Goal: Task Accomplishment & Management: Complete application form

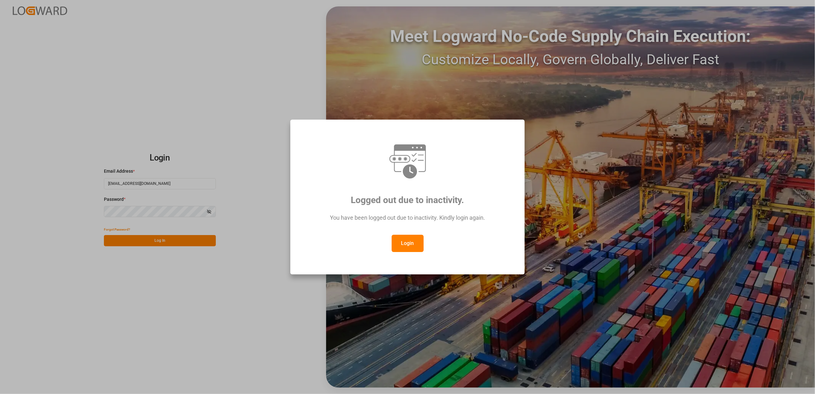
click at [202, 243] on div "Logged out due to inactivity. You have been logged out due to inactivity. Kindl…" at bounding box center [407, 197] width 815 height 394
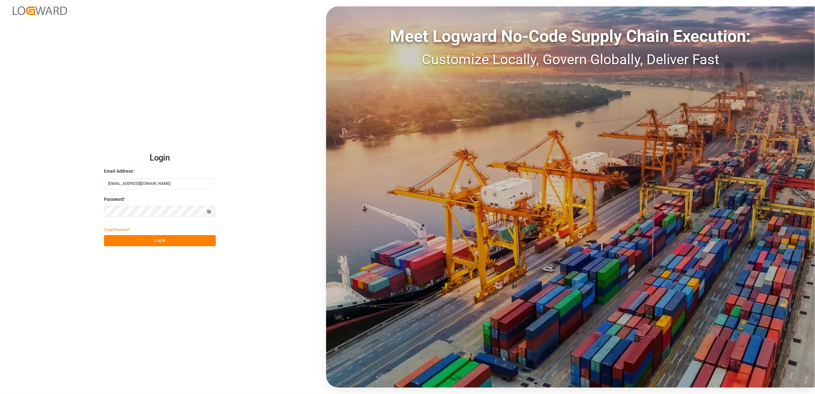
click at [170, 241] on button "Log In" at bounding box center [160, 240] width 112 height 11
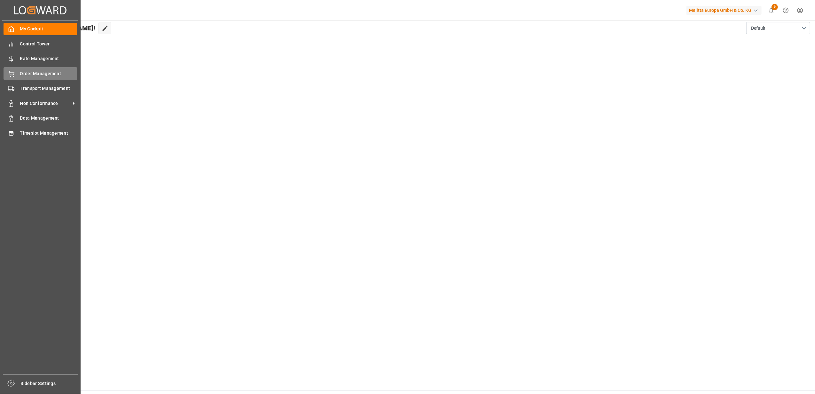
click at [54, 73] on span "Order Management" at bounding box center [48, 73] width 57 height 7
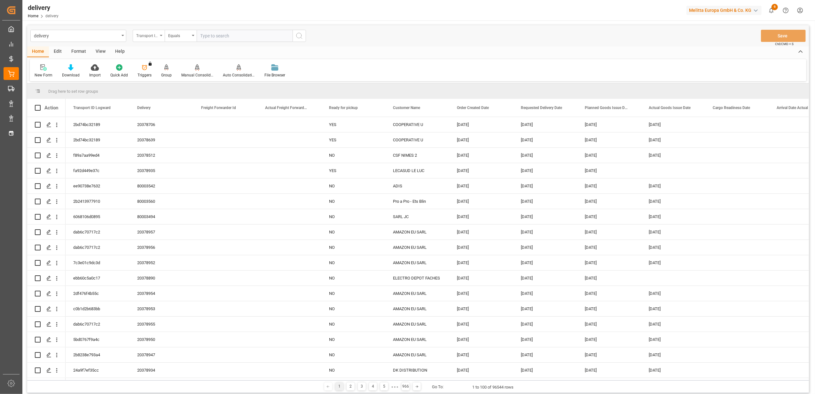
click at [161, 36] on div "Transport ID Logward" at bounding box center [149, 36] width 32 height 12
click at [163, 79] on div "Delivery" at bounding box center [180, 78] width 95 height 13
click at [237, 35] on input "text" at bounding box center [245, 36] width 96 height 12
paste input "20378689"
type input "20378689"
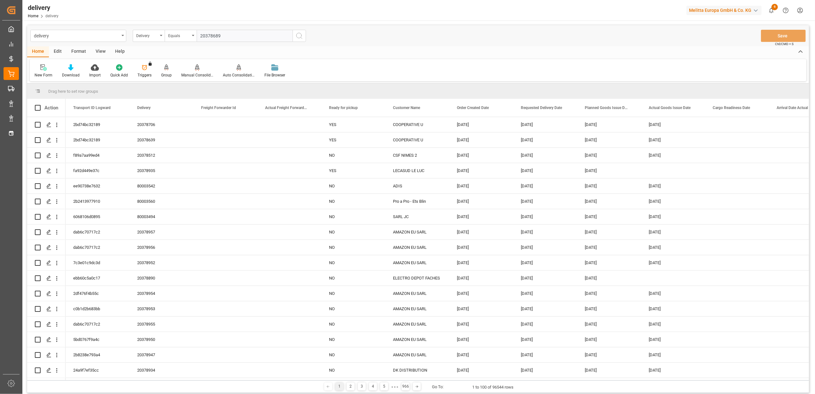
click at [299, 33] on icon "search button" at bounding box center [300, 36] width 8 height 8
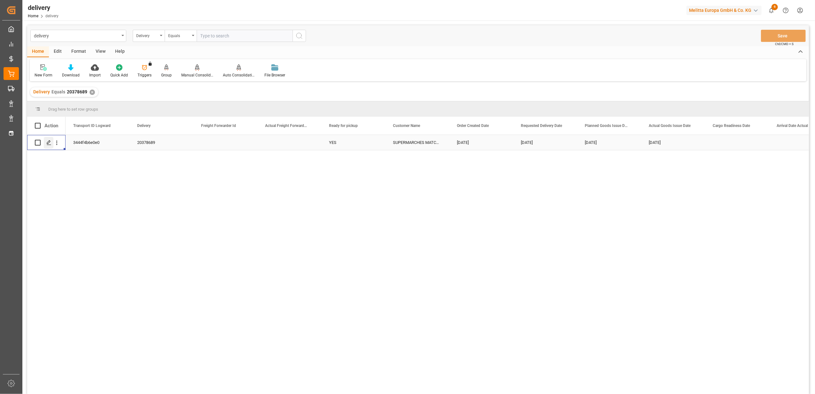
click at [49, 145] on div "Press SPACE to select this row." at bounding box center [49, 143] width 10 height 12
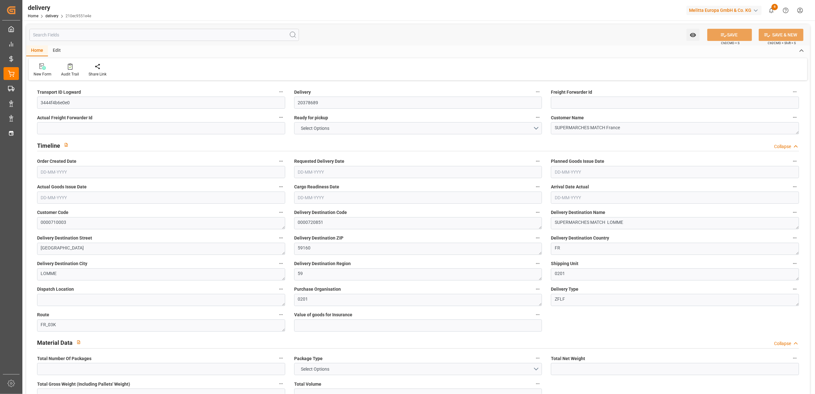
type input "2"
type input "83.52"
type input "148.528"
type input "624.384"
type input "64"
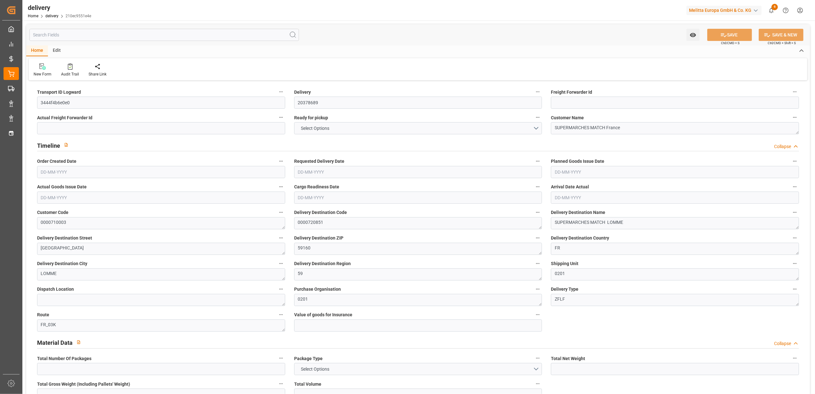
type input "2"
type input "0"
type input "1"
type input "0"
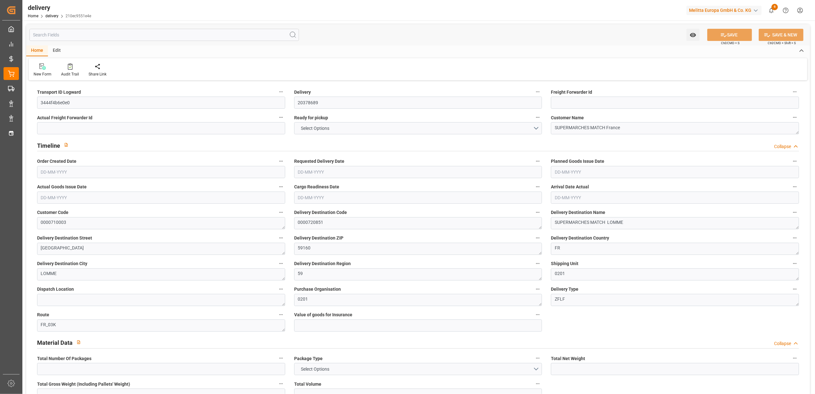
type input "0"
type input "-0.9755"
type input "28.86"
type input "27.8845"
type input "0"
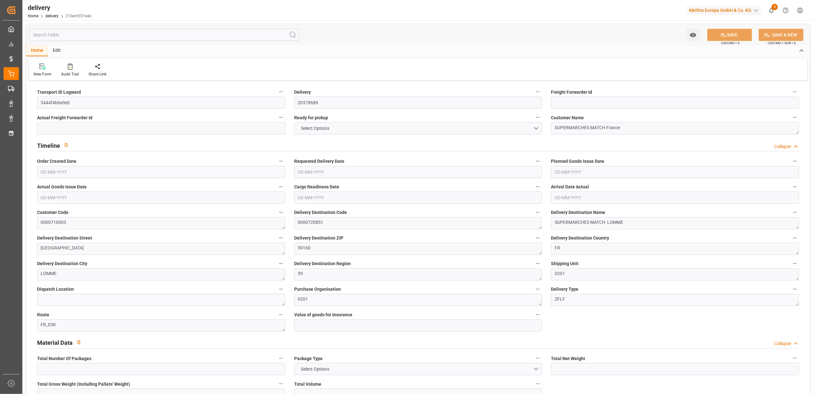
type input "23.04"
type input "1.5"
type input "1.3"
type input "0"
type input "3"
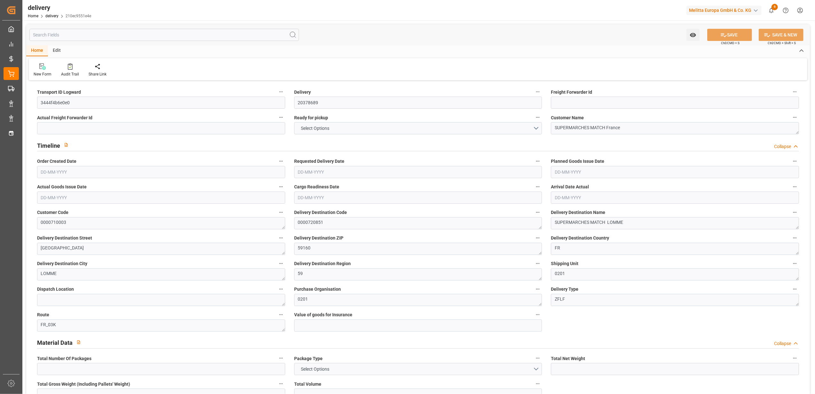
type input "102.528"
type input "101"
type input "588.5679"
type input "0.0377"
type input "0"
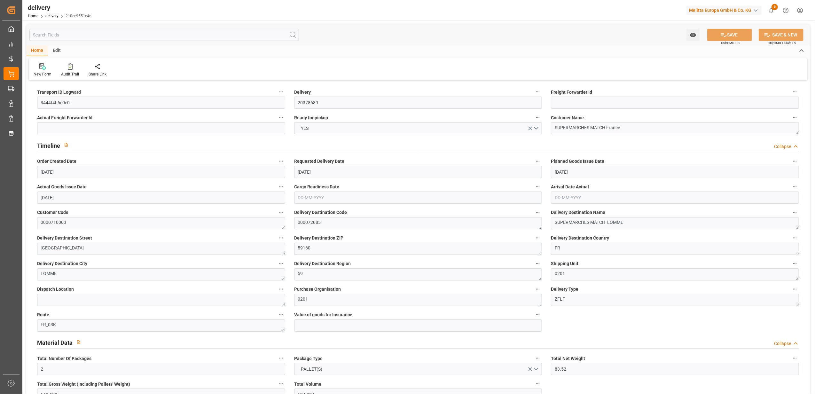
type input "[DATE]"
type input "[DATE] 11:01"
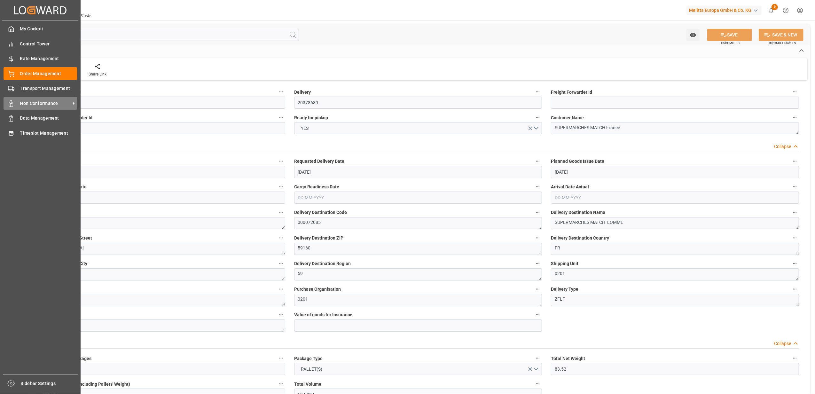
click at [20, 100] on span "Non Conformance" at bounding box center [45, 103] width 51 height 7
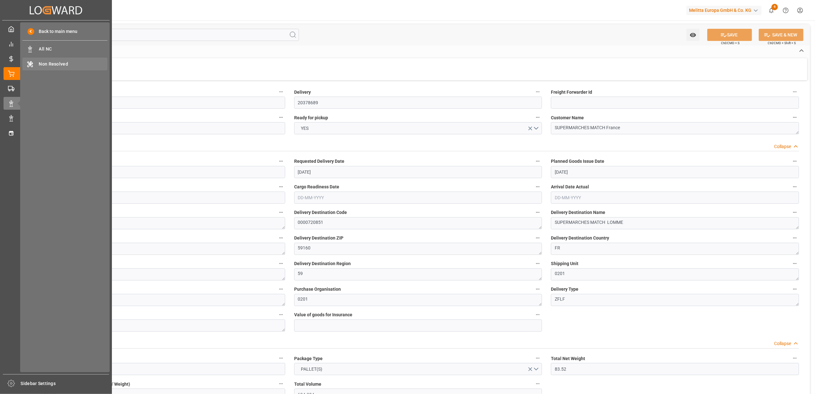
click at [45, 65] on span "Non Resolved" at bounding box center [73, 64] width 69 height 7
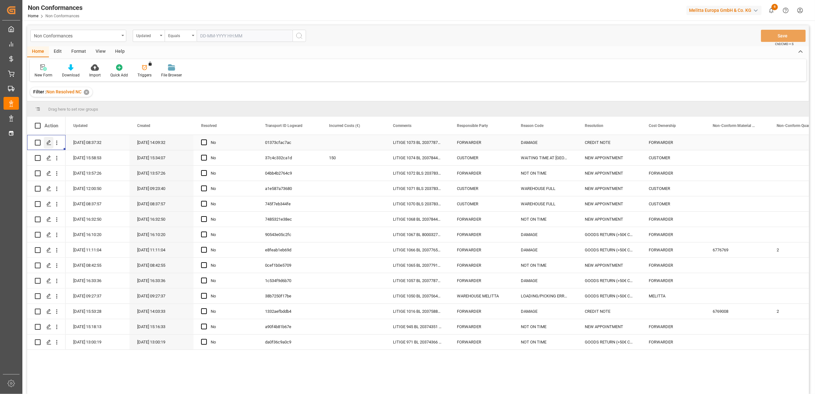
click at [50, 142] on icon "Press SPACE to select this row." at bounding box center [48, 142] width 5 height 5
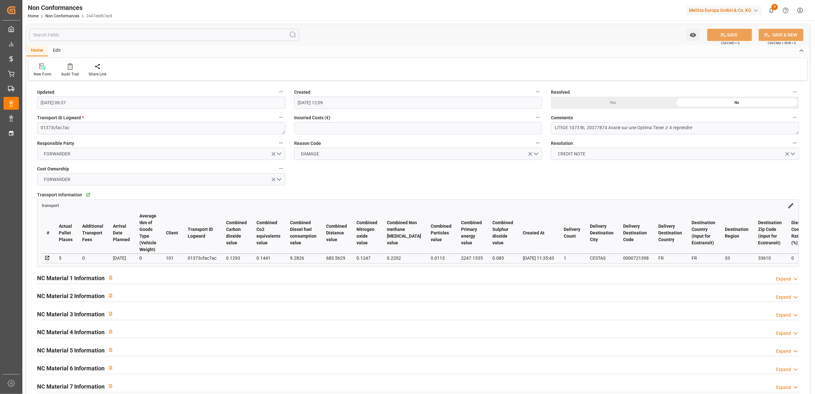
click at [790, 280] on div "Expand" at bounding box center [783, 279] width 15 height 7
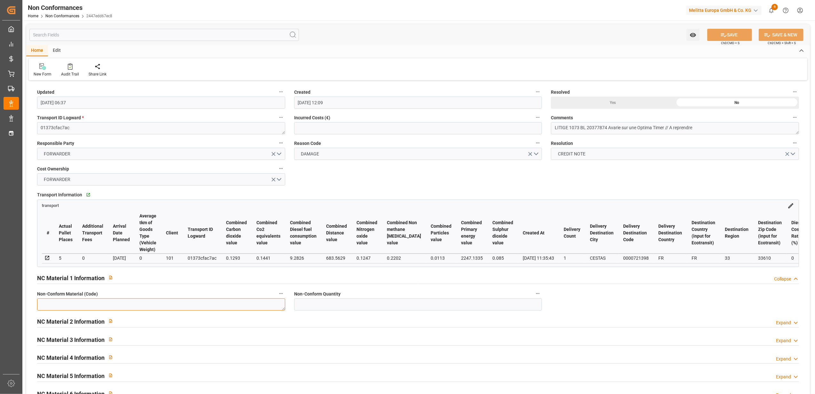
click at [248, 309] on textarea at bounding box center [161, 304] width 248 height 12
paste textarea "6613648"
type textarea "6613648"
click at [483, 310] on input "text" at bounding box center [418, 304] width 248 height 12
type input "1"
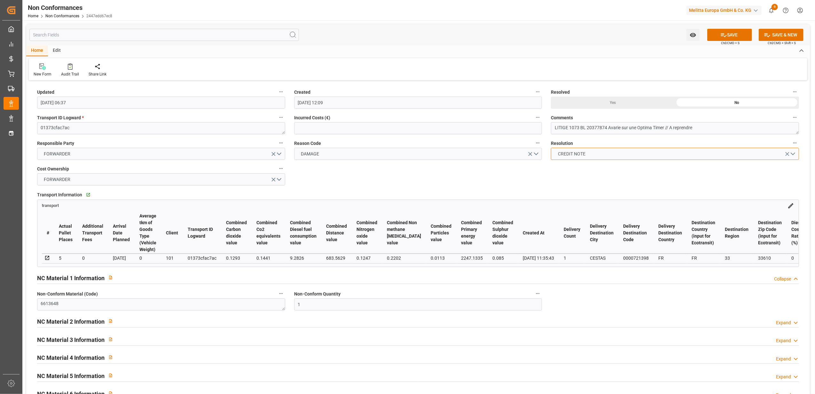
click at [793, 152] on button "CREDIT NOTE" at bounding box center [675, 154] width 248 height 12
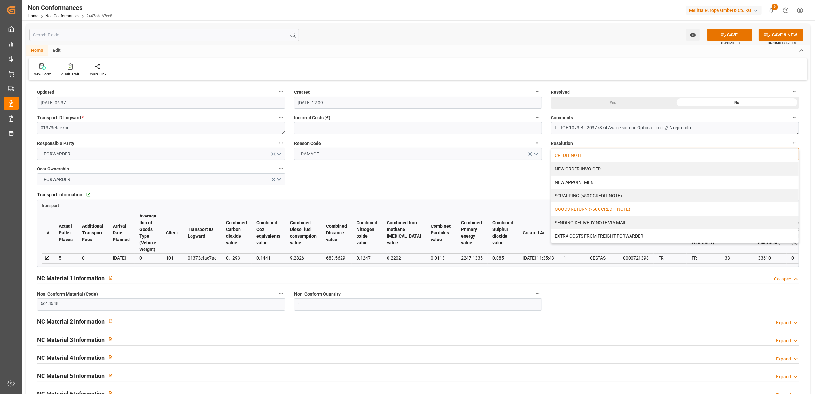
click at [675, 211] on div "GOODS RETURN (>50€ CREDIT NOTE)" at bounding box center [676, 209] width 248 height 13
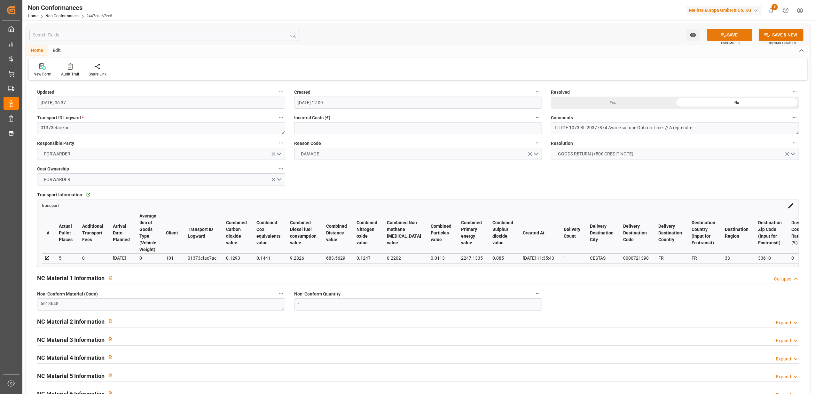
click at [733, 35] on button "SAVE" at bounding box center [730, 35] width 45 height 12
type input "[DATE] 08:22"
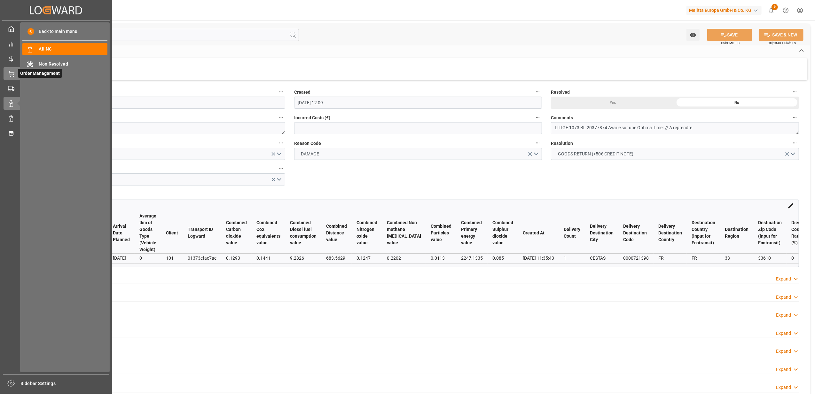
click at [13, 74] on icon at bounding box center [11, 74] width 6 height 6
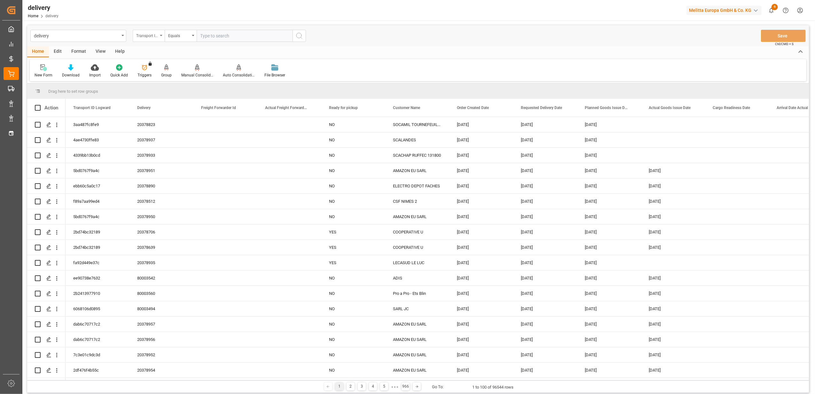
click at [162, 36] on div "Transport ID Logward" at bounding box center [149, 36] width 32 height 12
click at [165, 83] on div "Delivery" at bounding box center [180, 78] width 95 height 13
click at [233, 34] on input "text" at bounding box center [245, 36] width 96 height 12
type input "20378689"
click at [304, 38] on button "search button" at bounding box center [299, 36] width 13 height 12
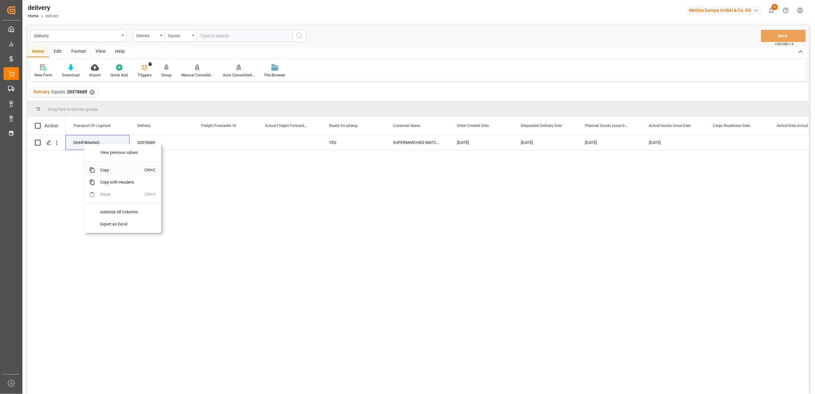
click at [104, 171] on span "Copy" at bounding box center [120, 170] width 50 height 12
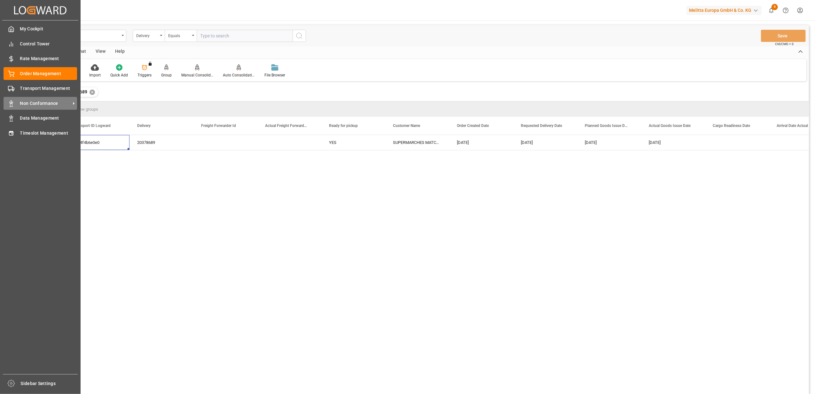
click at [31, 101] on span "Non Conformance" at bounding box center [45, 103] width 51 height 7
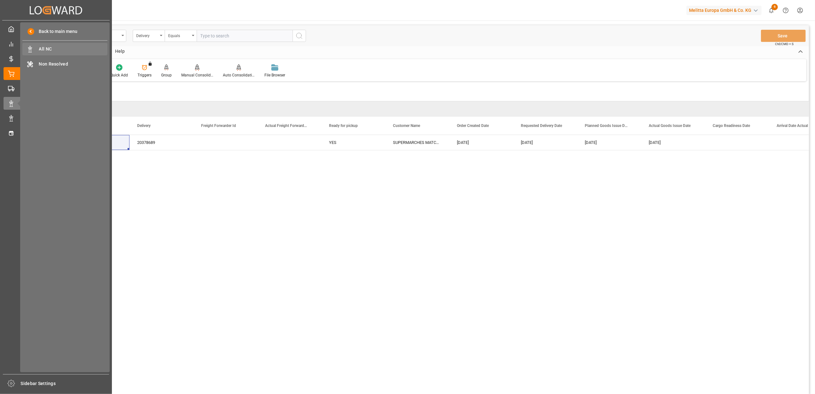
click at [60, 48] on span "All NC" at bounding box center [73, 49] width 69 height 7
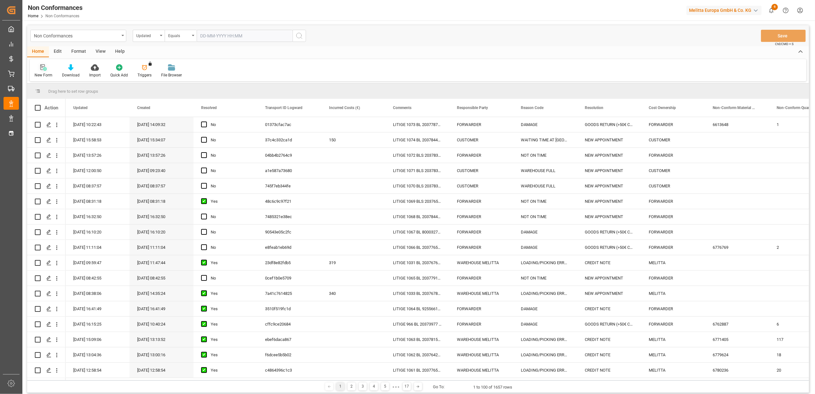
click at [45, 67] on icon at bounding box center [43, 67] width 6 height 6
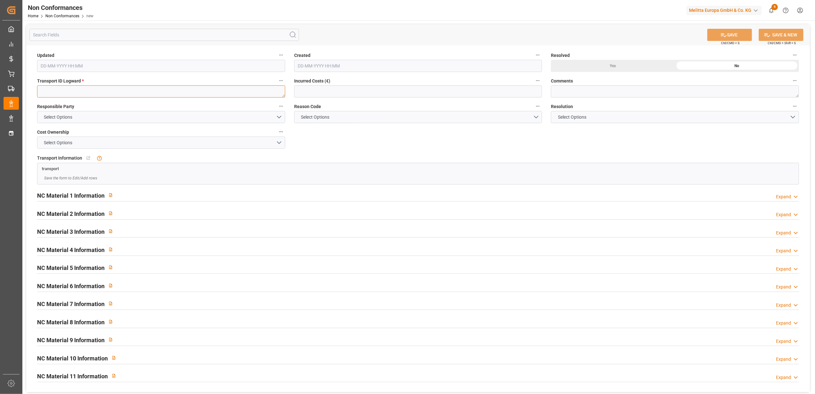
click at [148, 89] on textarea at bounding box center [161, 91] width 248 height 12
paste textarea "3444f4b6e0e0"
type textarea "3444f4b6e0e0"
click at [281, 115] on button "Select Options" at bounding box center [161, 117] width 248 height 12
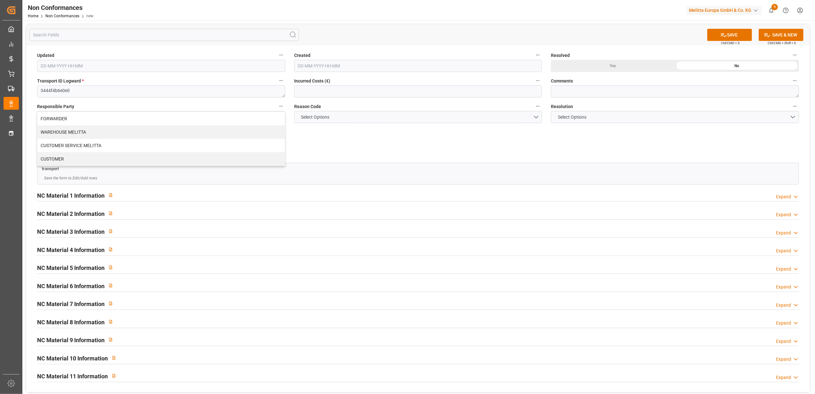
click at [238, 109] on label "Responsible Party" at bounding box center [161, 106] width 248 height 9
click at [277, 109] on button "Responsible Party" at bounding box center [281, 106] width 8 height 8
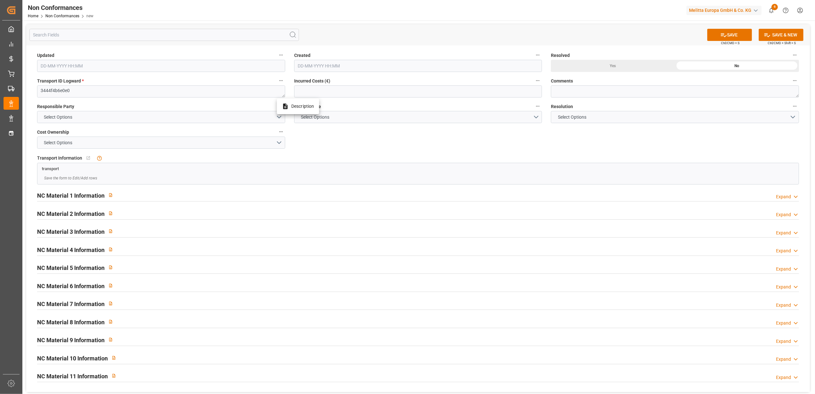
click at [278, 117] on div at bounding box center [407, 197] width 815 height 394
click at [280, 116] on button "Select Options" at bounding box center [161, 117] width 248 height 12
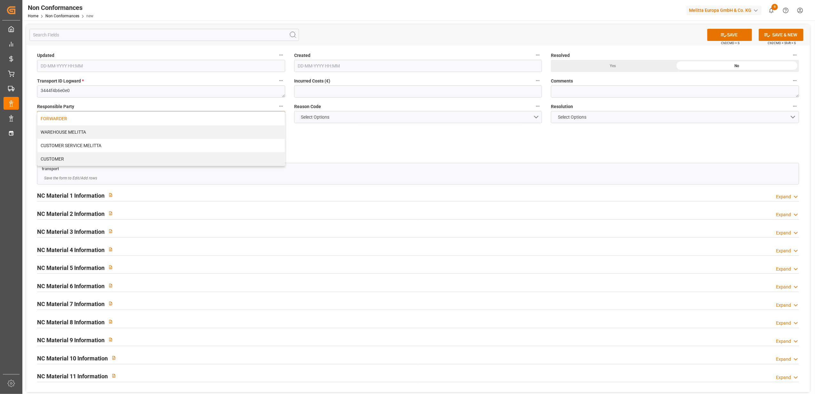
click at [219, 117] on div "FORWARDER" at bounding box center [161, 118] width 248 height 13
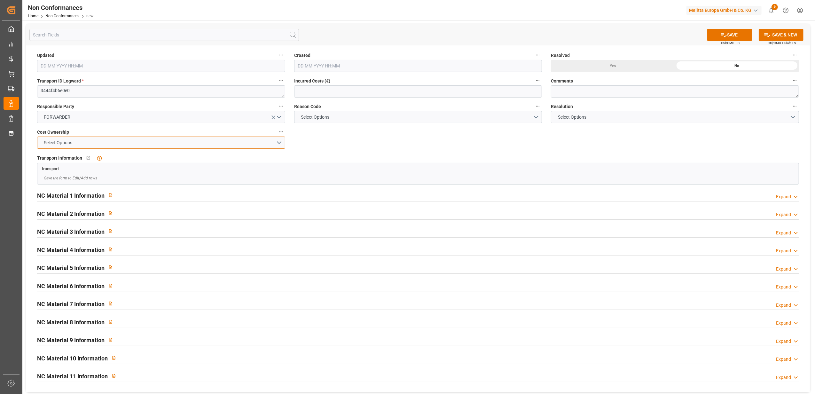
click at [279, 144] on button "Select Options" at bounding box center [161, 143] width 248 height 12
click at [255, 144] on div "FORWARDER" at bounding box center [161, 144] width 248 height 13
click at [535, 117] on button "Select Options" at bounding box center [418, 117] width 248 height 12
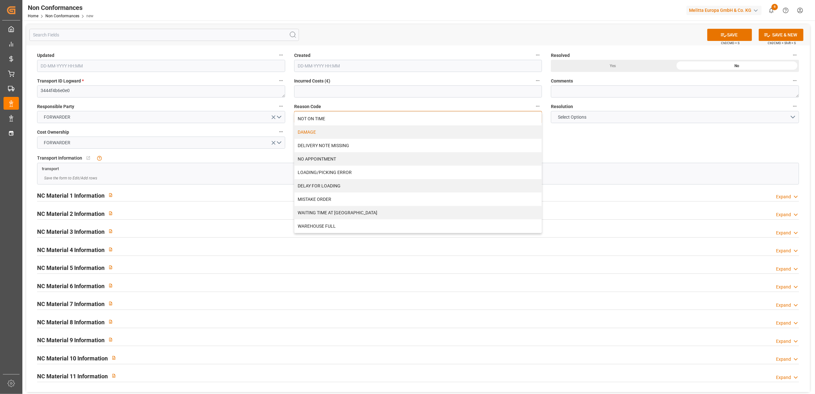
click at [331, 132] on div "DAMAGE" at bounding box center [419, 131] width 248 height 13
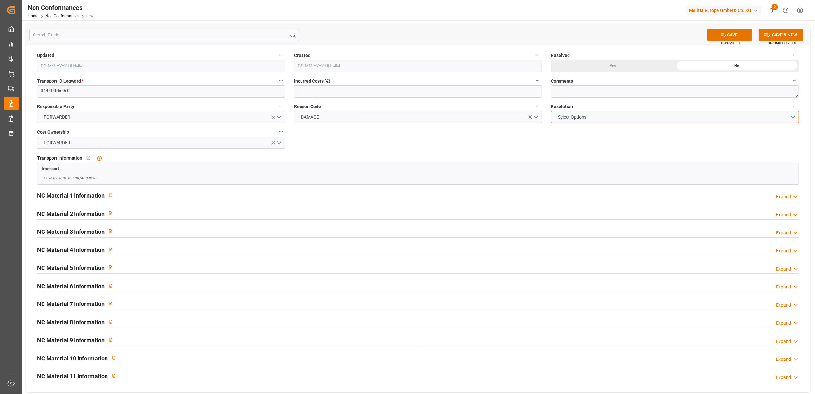
click at [794, 120] on button "Select Options" at bounding box center [675, 117] width 248 height 12
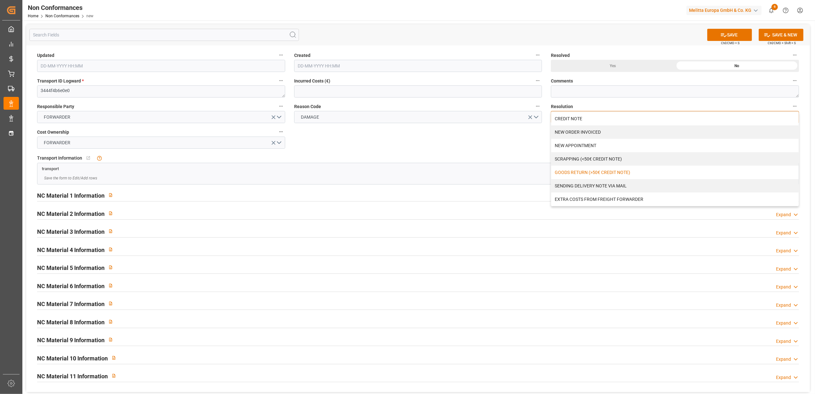
click at [604, 170] on div "GOODS RETURN (>50€ CREDIT NOTE)" at bounding box center [676, 172] width 248 height 13
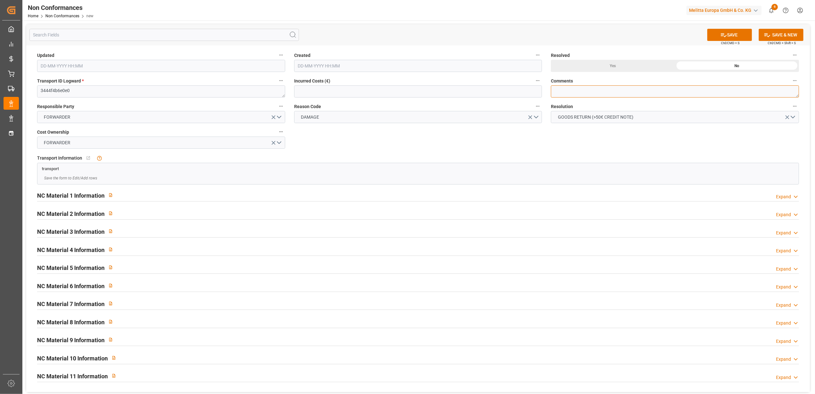
click at [591, 86] on textarea at bounding box center [675, 91] width 248 height 12
type textarea "LITIGE 1075 BLS 20378689 20378690 Vol dans le camion dans la nuit du 24 au 25/9…"
click at [735, 35] on button "SAVE" at bounding box center [730, 35] width 45 height 12
